Goal: Task Accomplishment & Management: Manage account settings

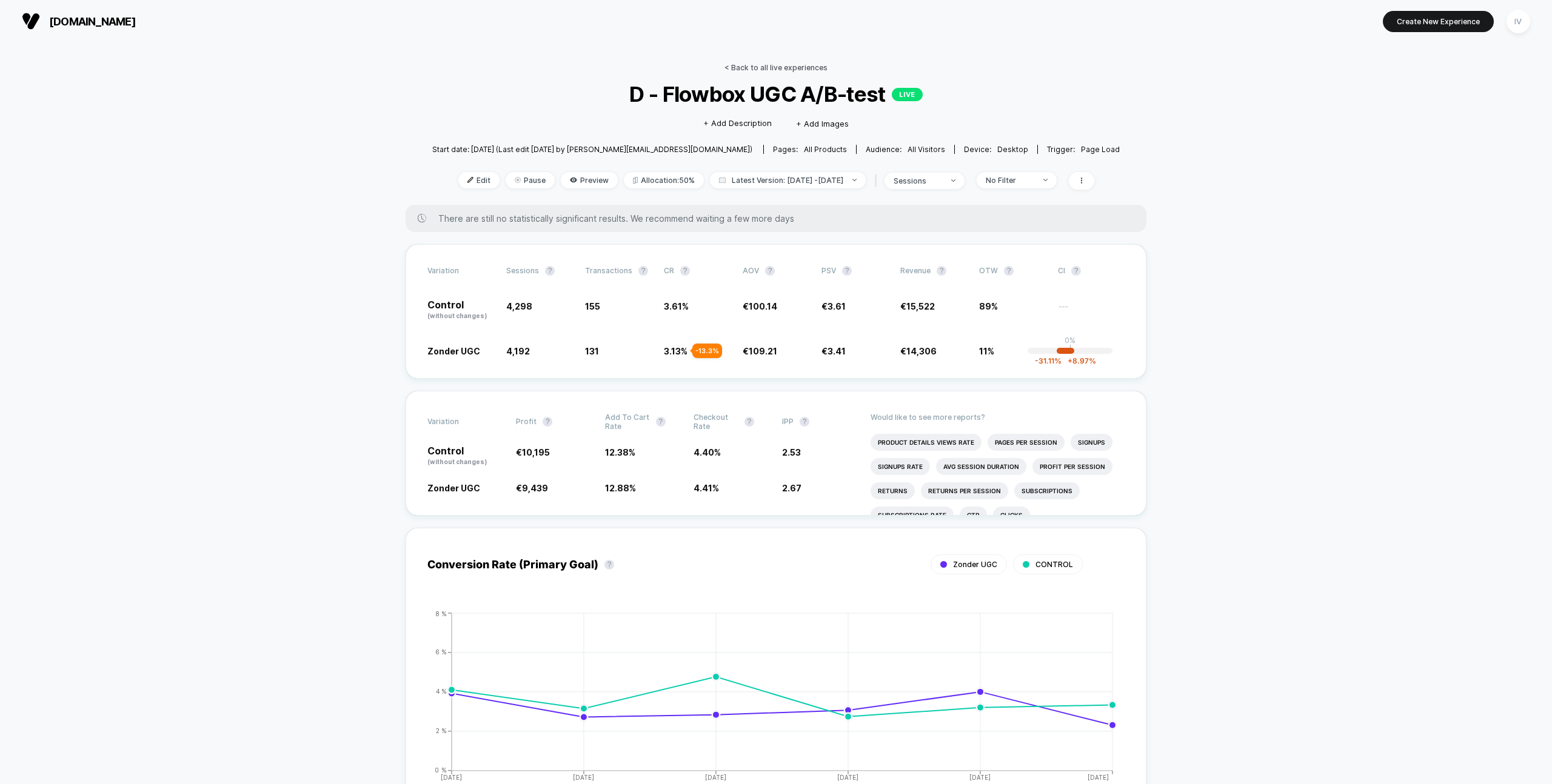
click at [779, 65] on link "< Back to all live experiences" at bounding box center [776, 68] width 103 height 9
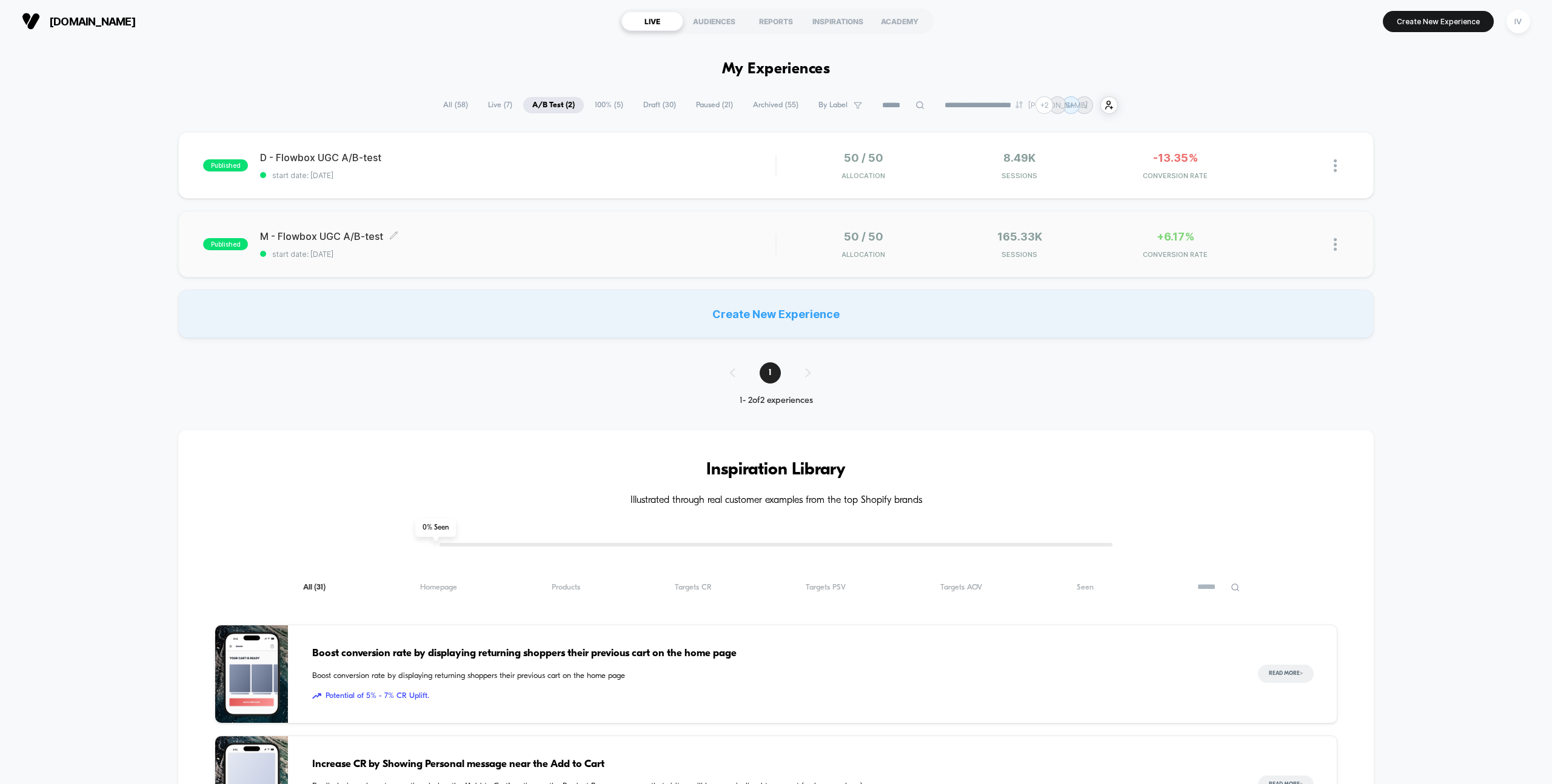
click at [675, 238] on span "M - Flowbox UGC A/B-test Click to edit experience details" at bounding box center [518, 236] width 515 height 12
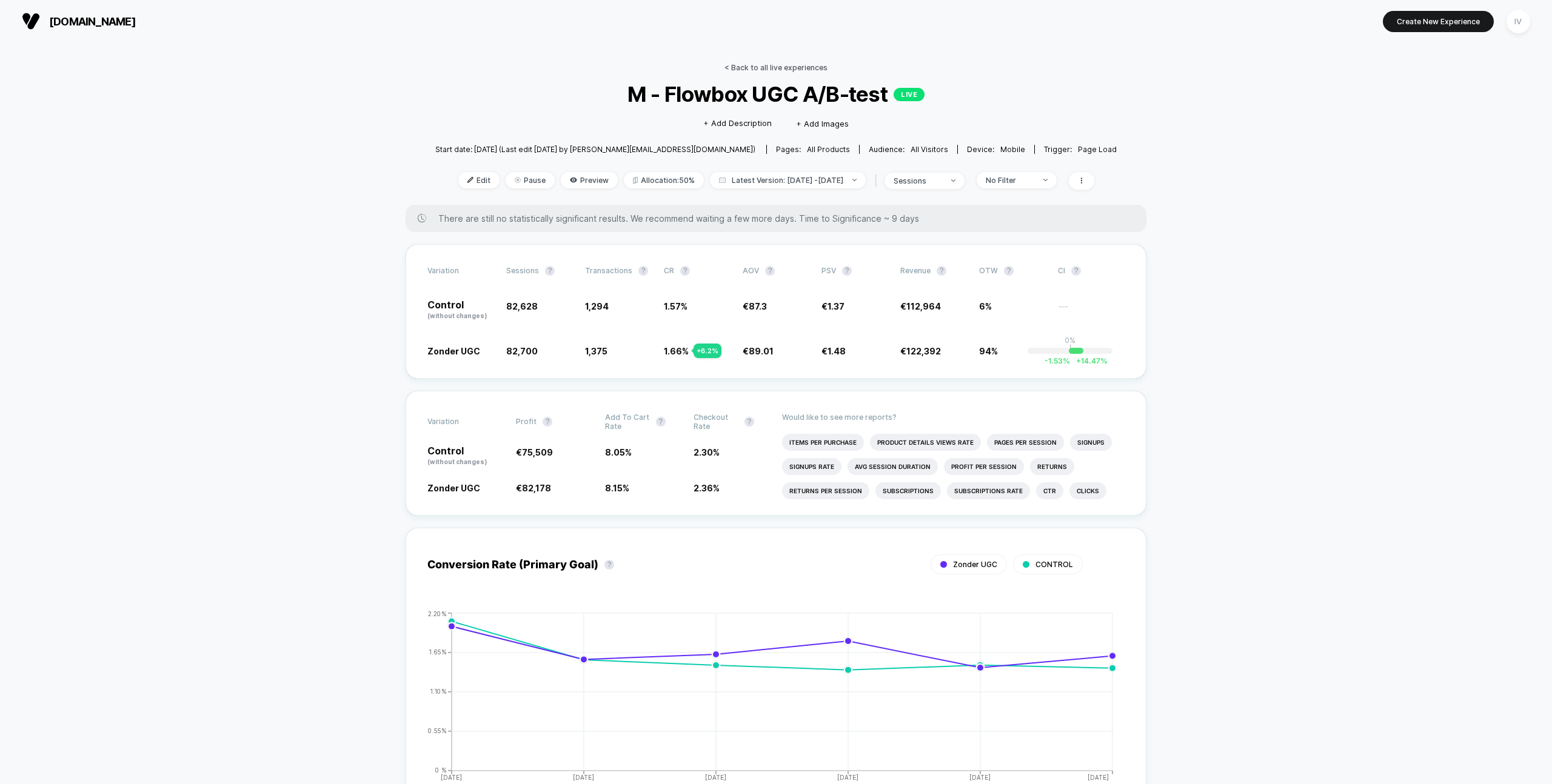
click at [744, 68] on link "< Back to all live experiences" at bounding box center [776, 68] width 103 height 9
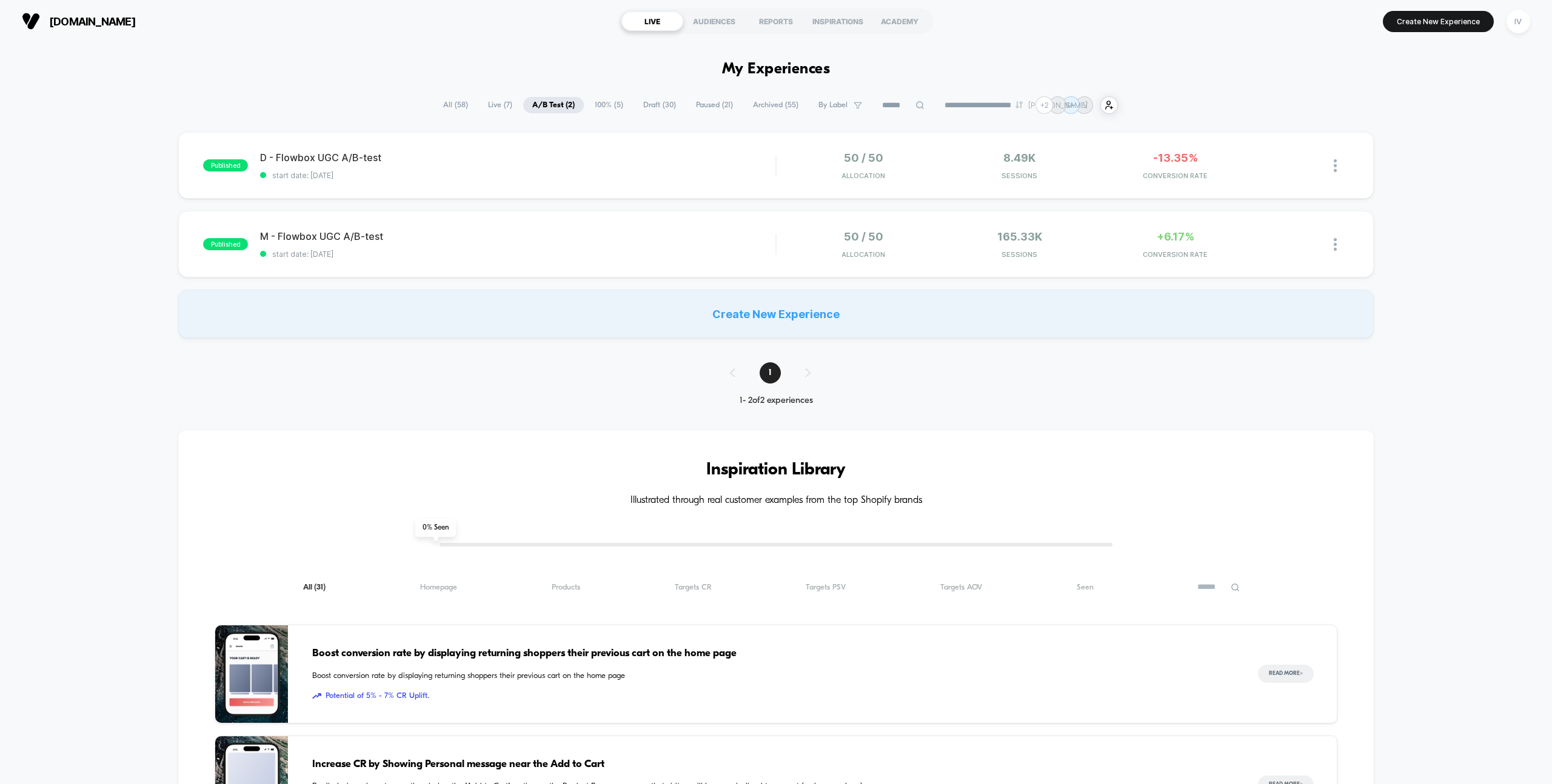
click at [589, 99] on span "100% ( 5 )" at bounding box center [608, 105] width 46 height 16
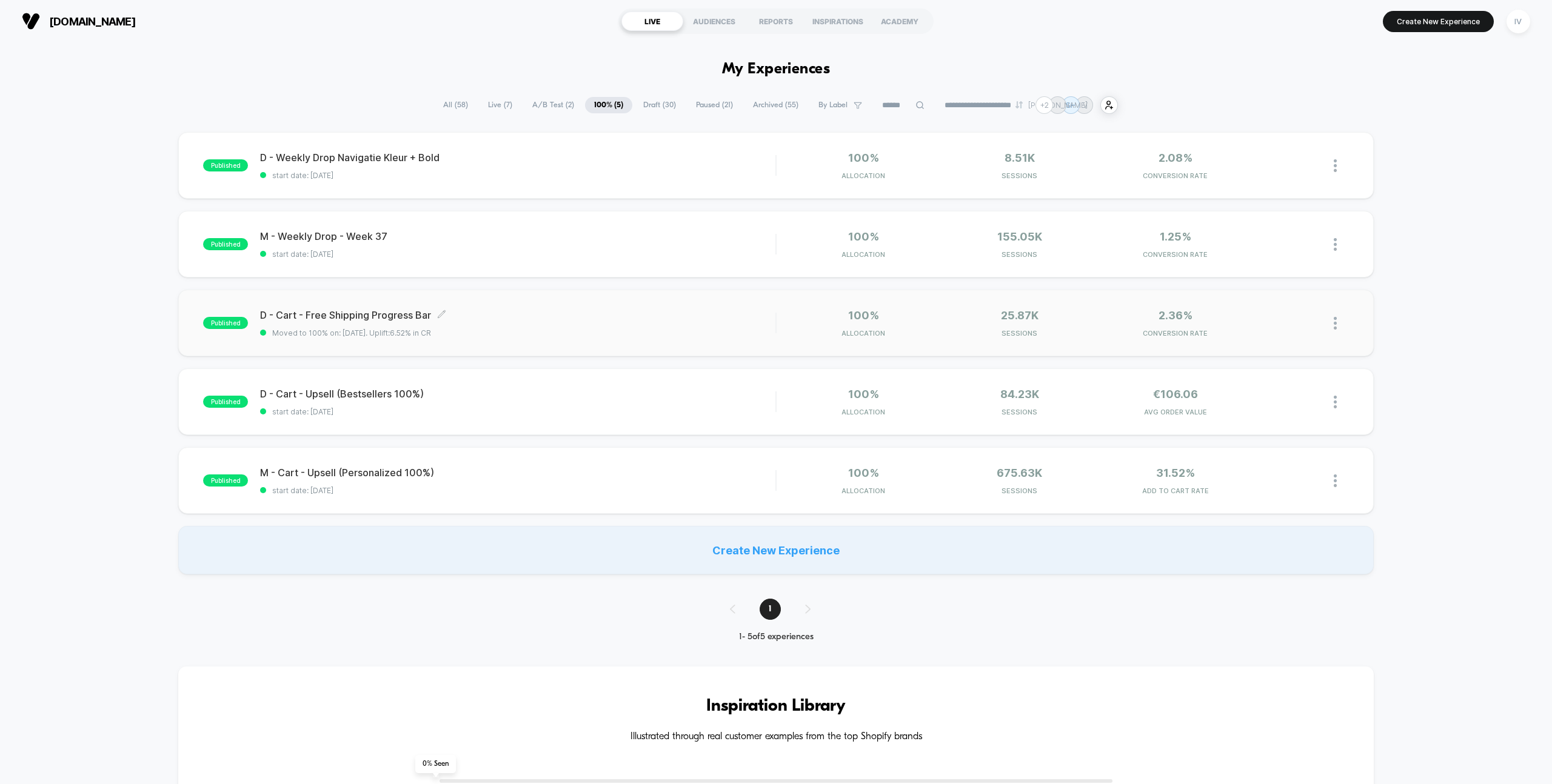
click at [743, 326] on div "D - Cart - Free Shipping Progress Bar Click to edit experience details Click to…" at bounding box center [518, 323] width 515 height 28
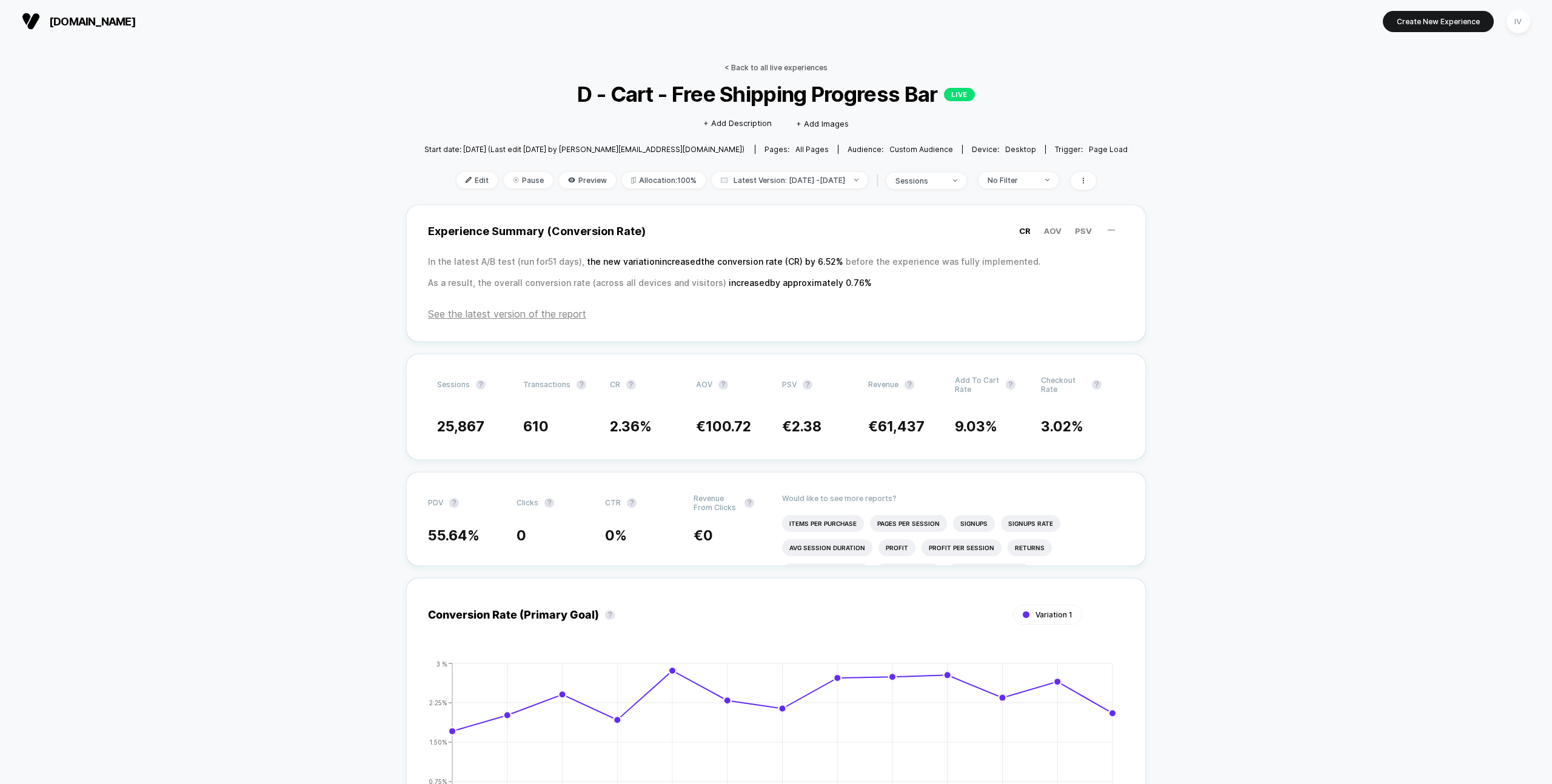
click at [748, 66] on link "< Back to all live experiences" at bounding box center [776, 68] width 103 height 9
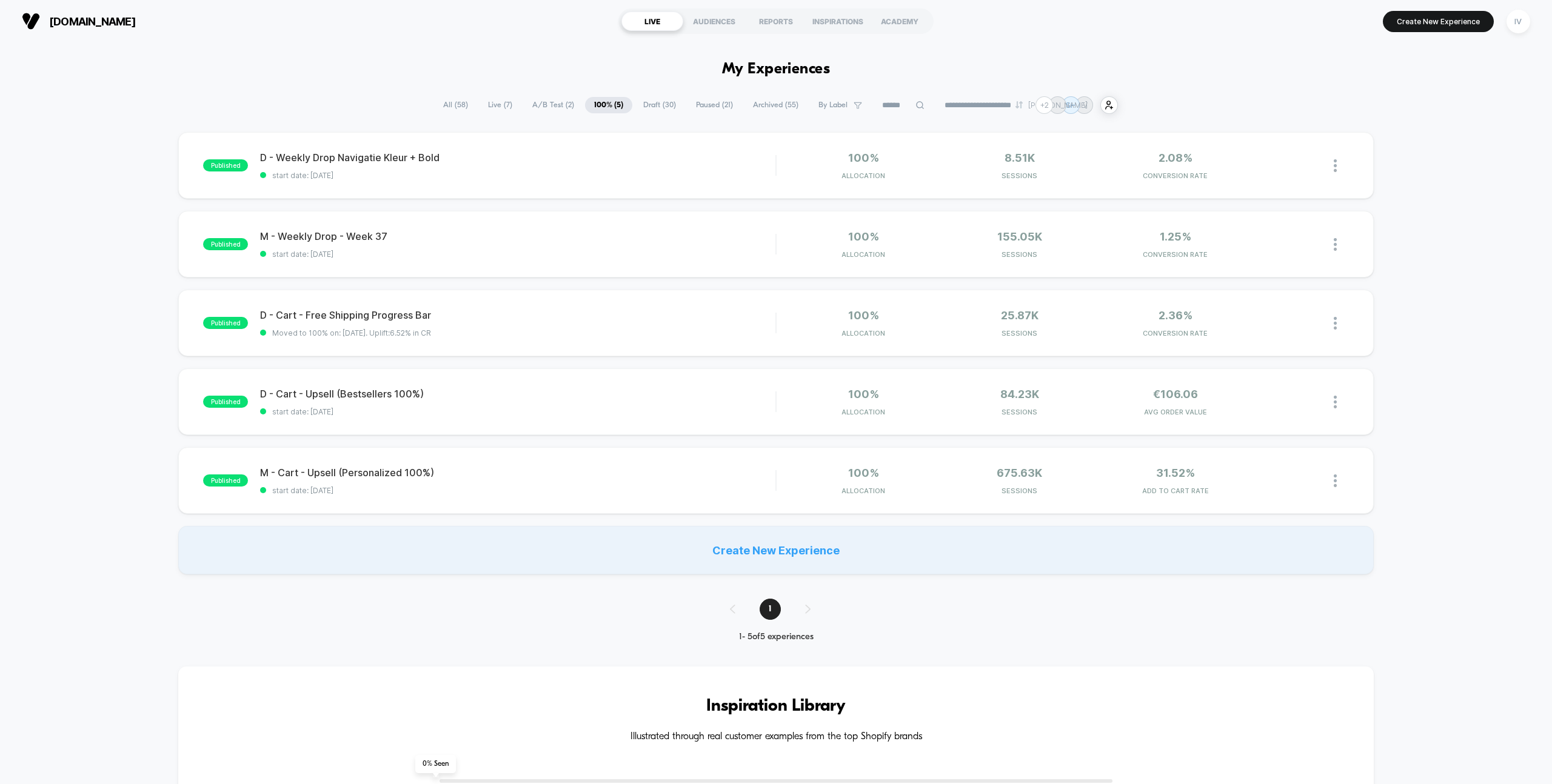
click at [646, 106] on span "Draft ( 30 )" at bounding box center [659, 105] width 51 height 16
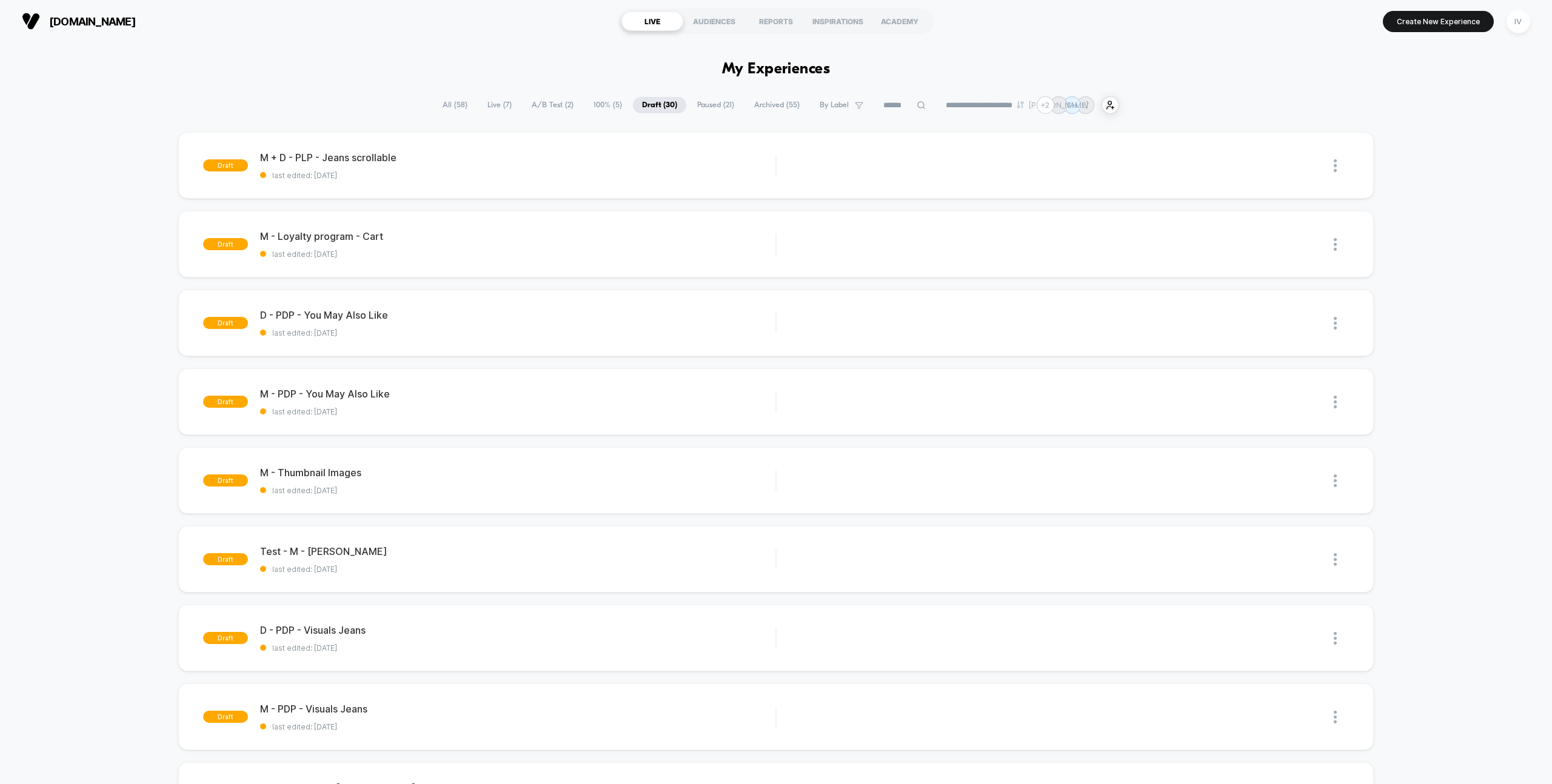
click at [594, 103] on span "100% ( 5 )" at bounding box center [608, 105] width 46 height 16
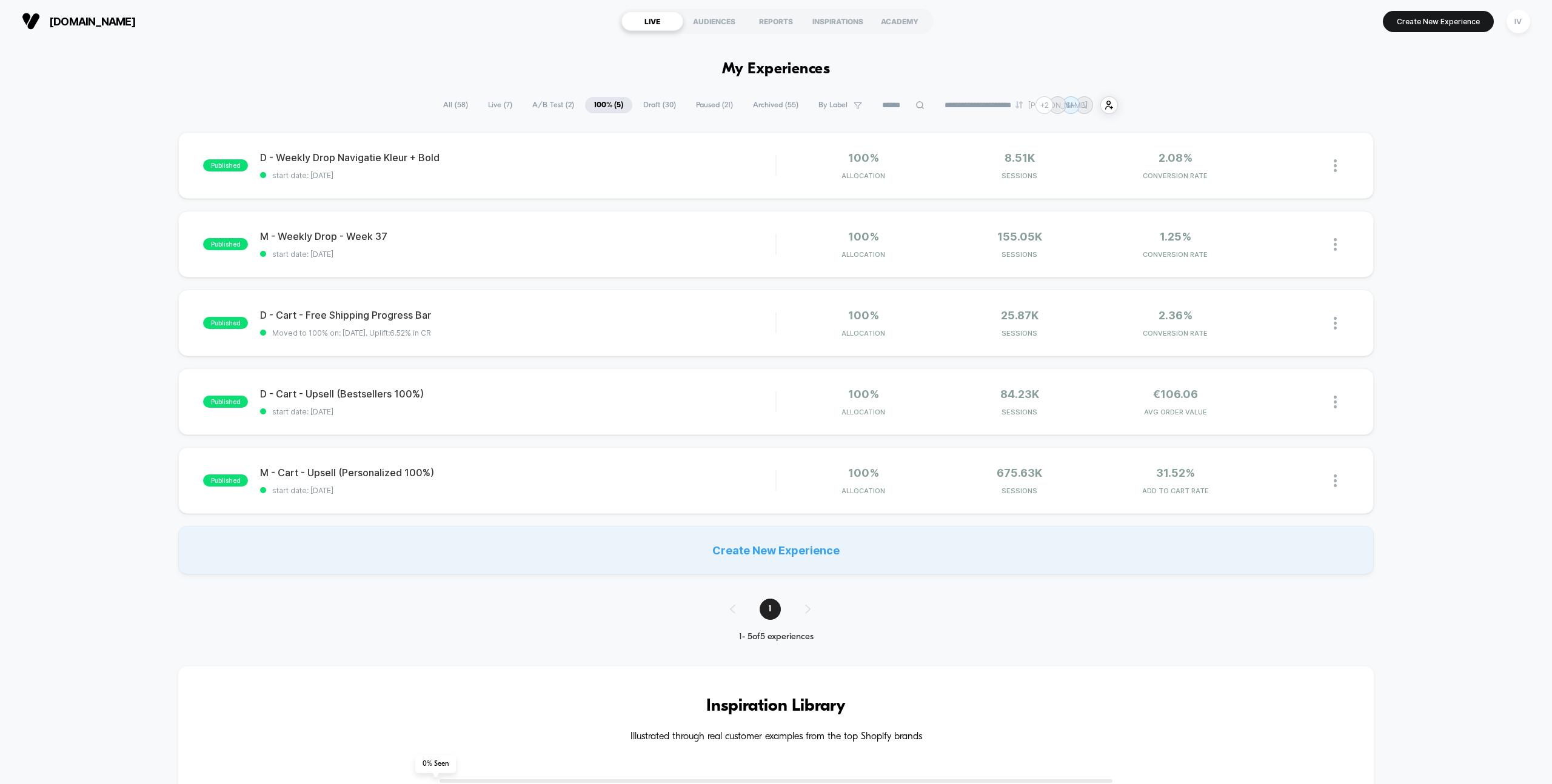
click at [638, 102] on span "Draft ( 30 )" at bounding box center [659, 105] width 51 height 16
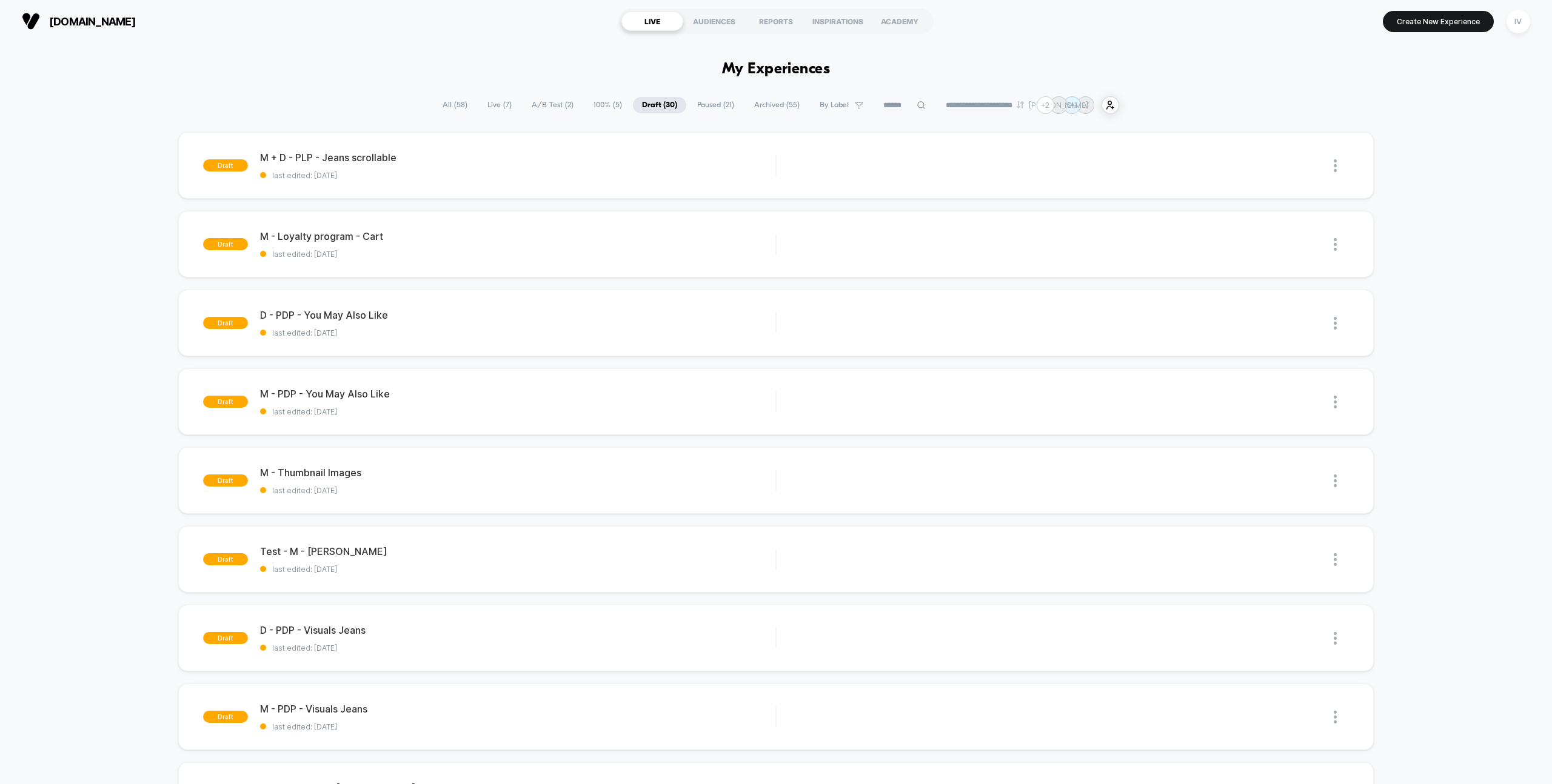
click at [568, 106] on span "A/B Test ( 2 )" at bounding box center [552, 105] width 60 height 16
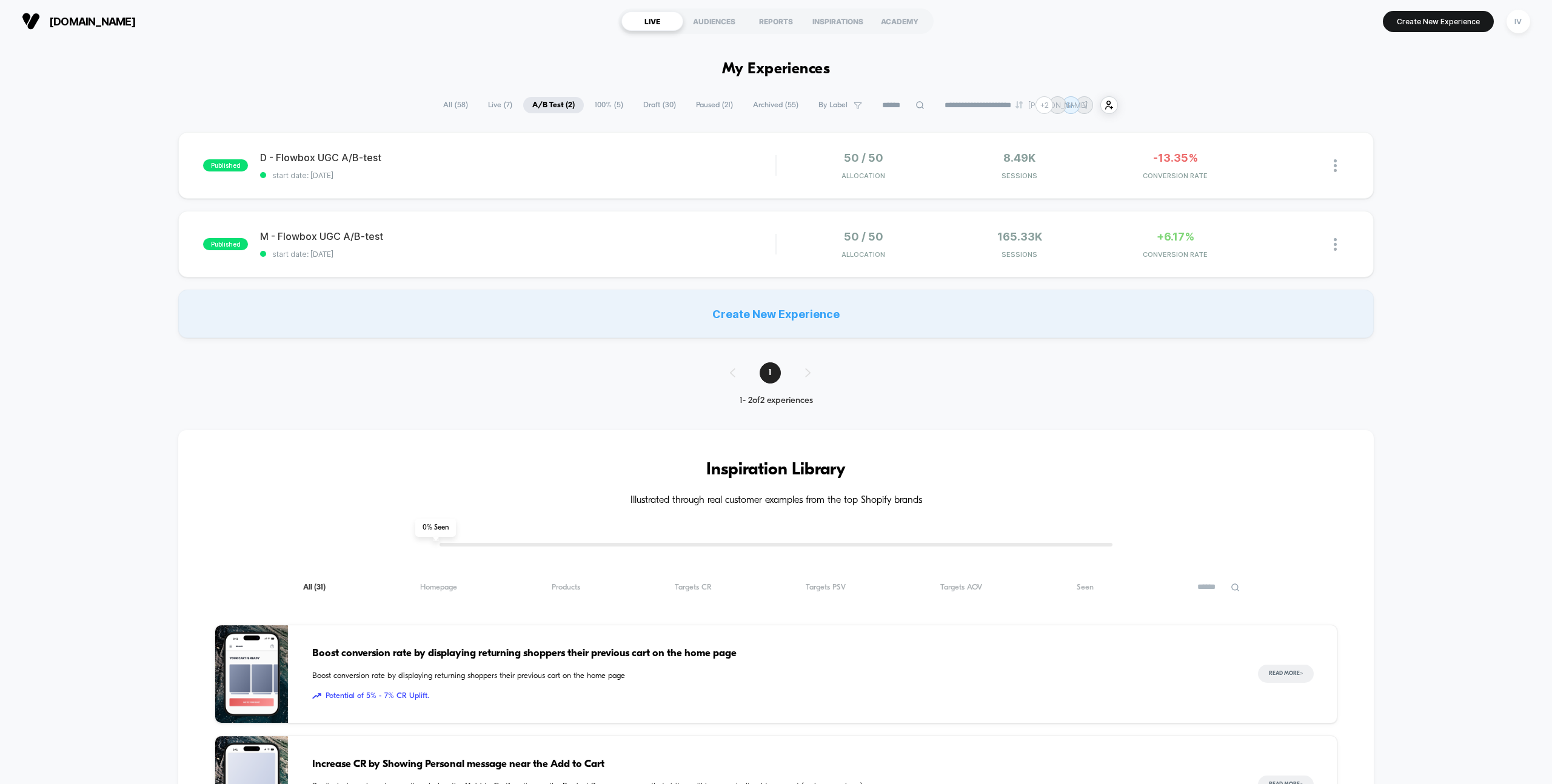
click at [503, 111] on span "Live ( 7 )" at bounding box center [500, 105] width 42 height 16
